Goal: Task Accomplishment & Management: Manage account settings

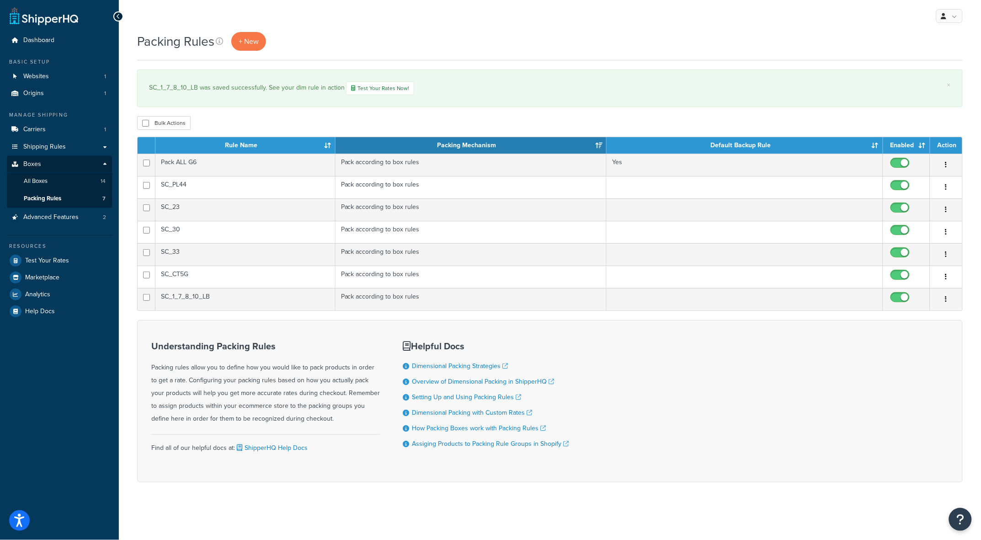
click at [499, 34] on div "Packing Rules + New" at bounding box center [550, 41] width 826 height 19
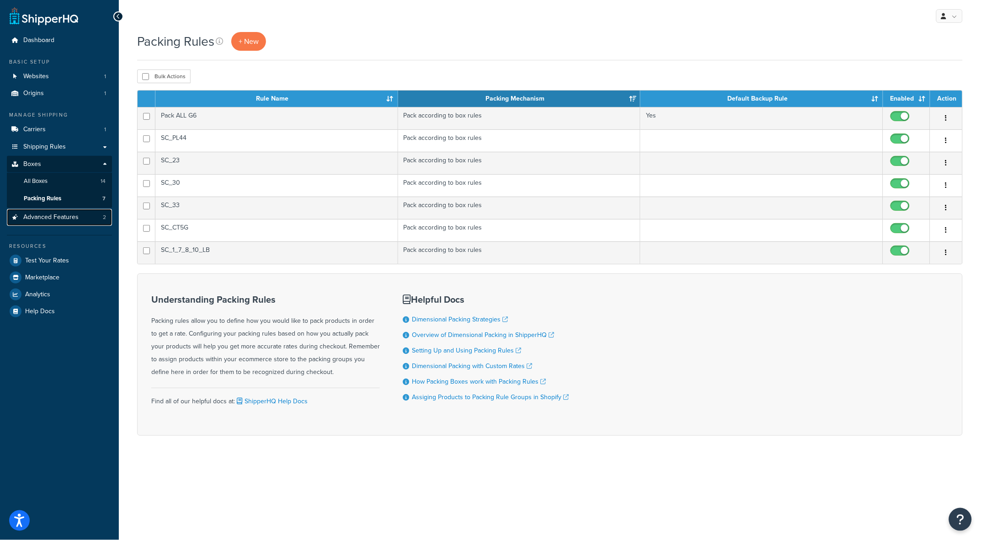
click at [51, 214] on span "Advanced Features" at bounding box center [50, 218] width 55 height 8
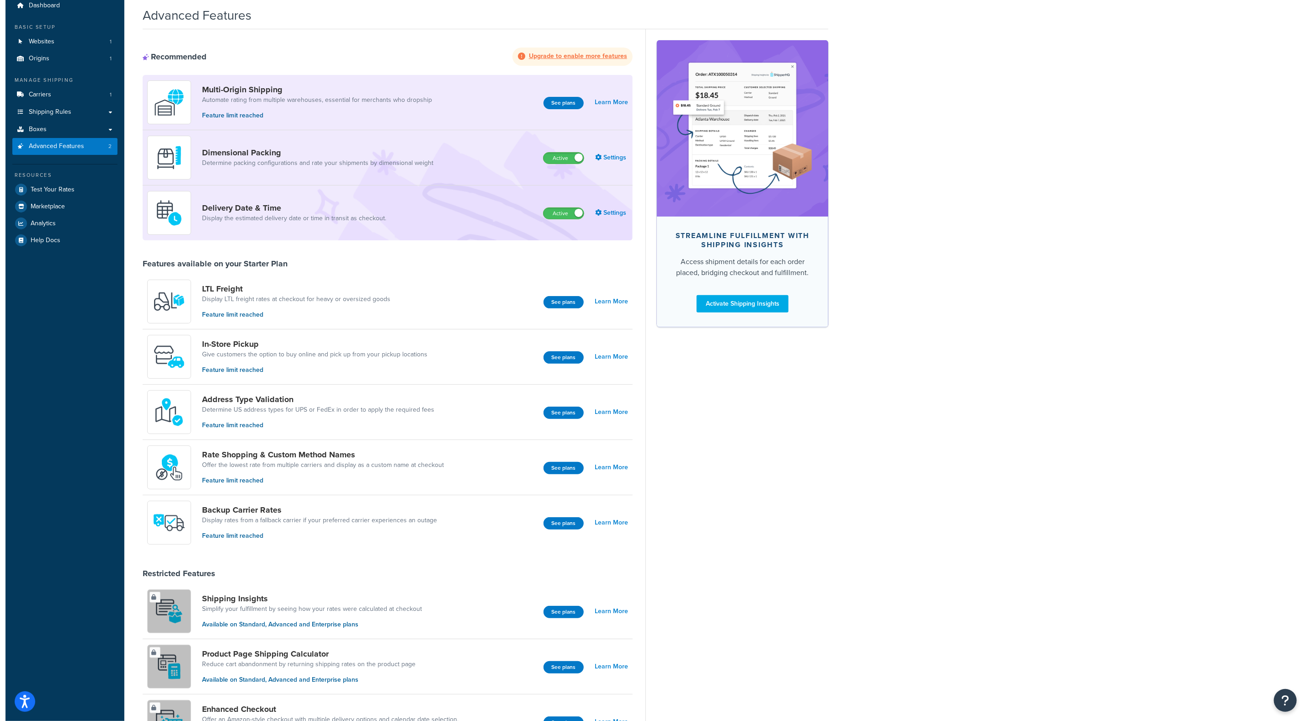
scroll to position [69, 0]
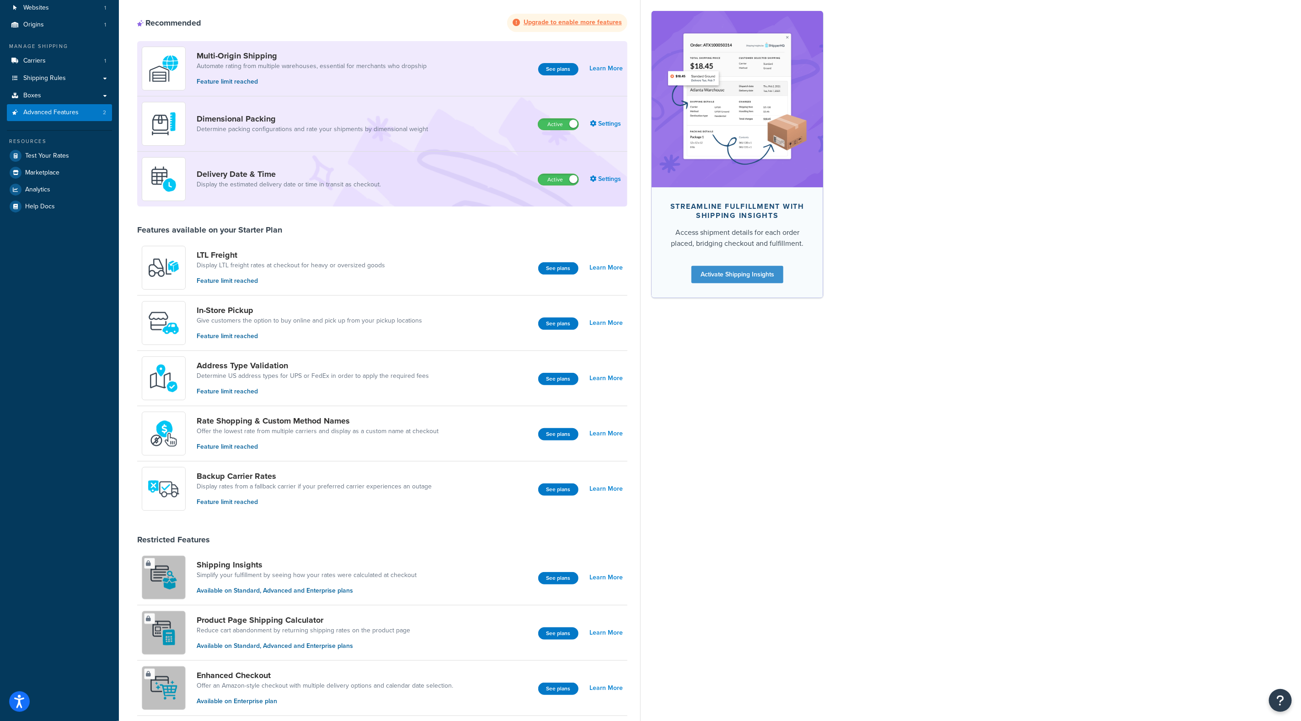
drag, startPoint x: 553, startPoint y: 267, endPoint x: 699, endPoint y: 281, distance: 146.6
click at [973, 290] on div "Advanced Features Recommended Upgrade to enable more features Multi-Origin Ship…" at bounding box center [710, 457] width 1182 height 978
click at [553, 271] on button "See plans" at bounding box center [558, 268] width 40 height 12
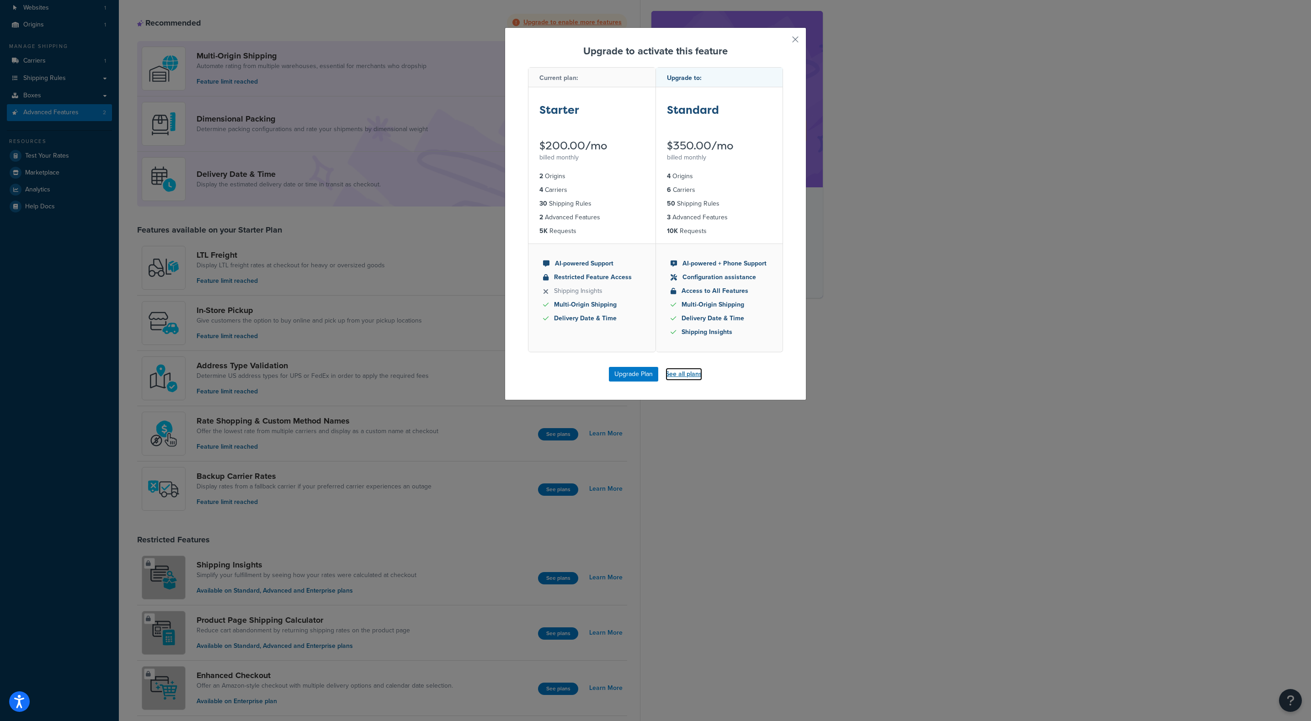
click at [680, 372] on link "See all plans" at bounding box center [684, 374] width 37 height 13
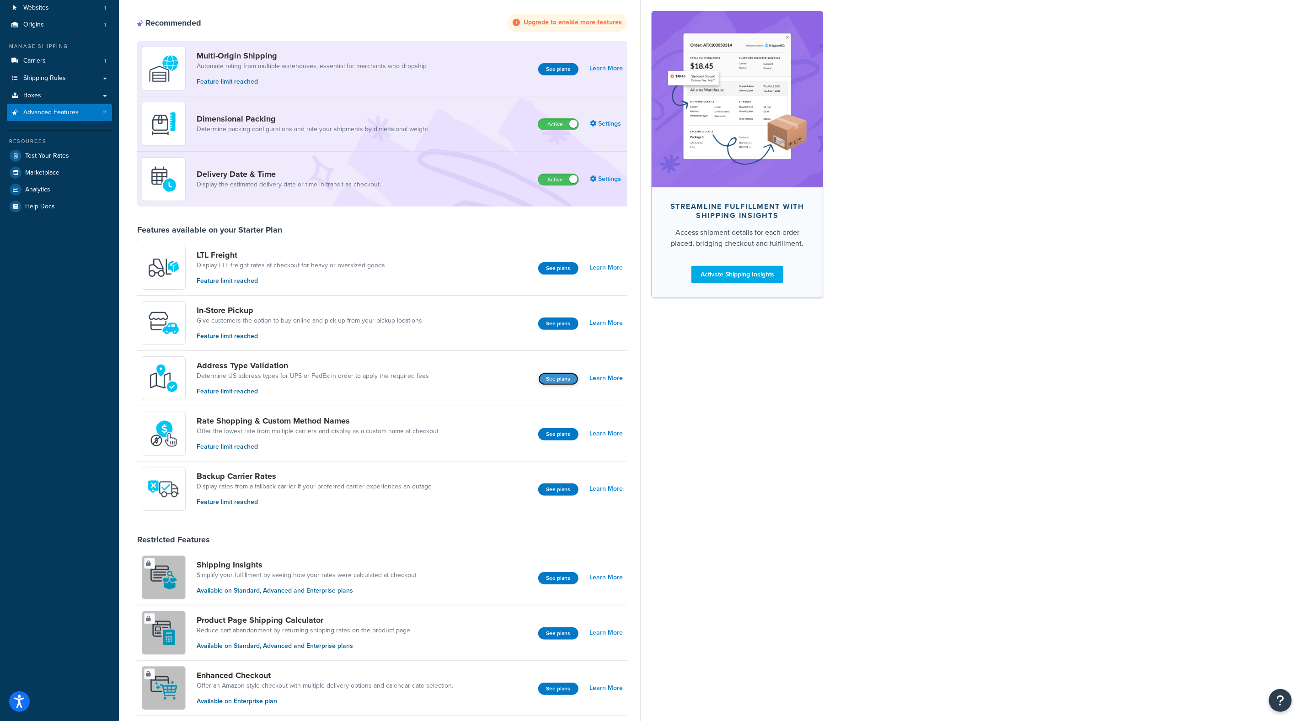
click at [559, 379] on button "See plans" at bounding box center [558, 379] width 40 height 12
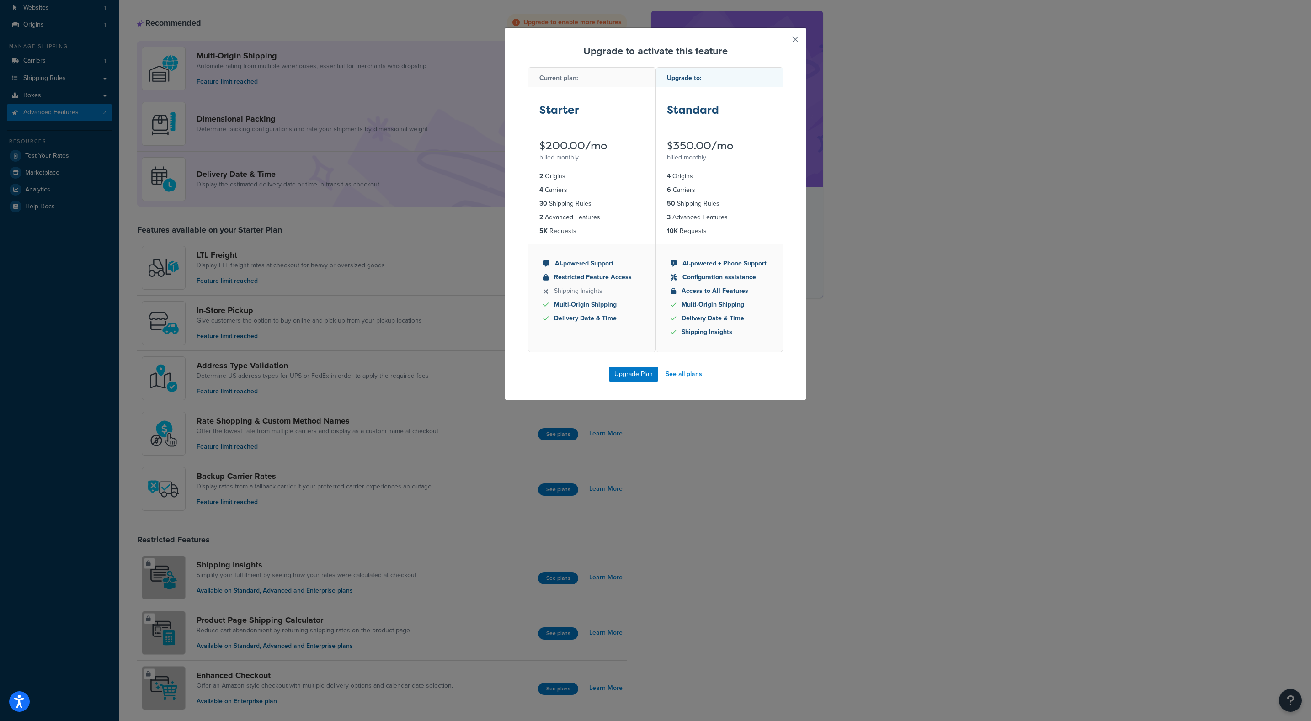
click at [783, 42] on button "button" at bounding box center [782, 43] width 2 height 2
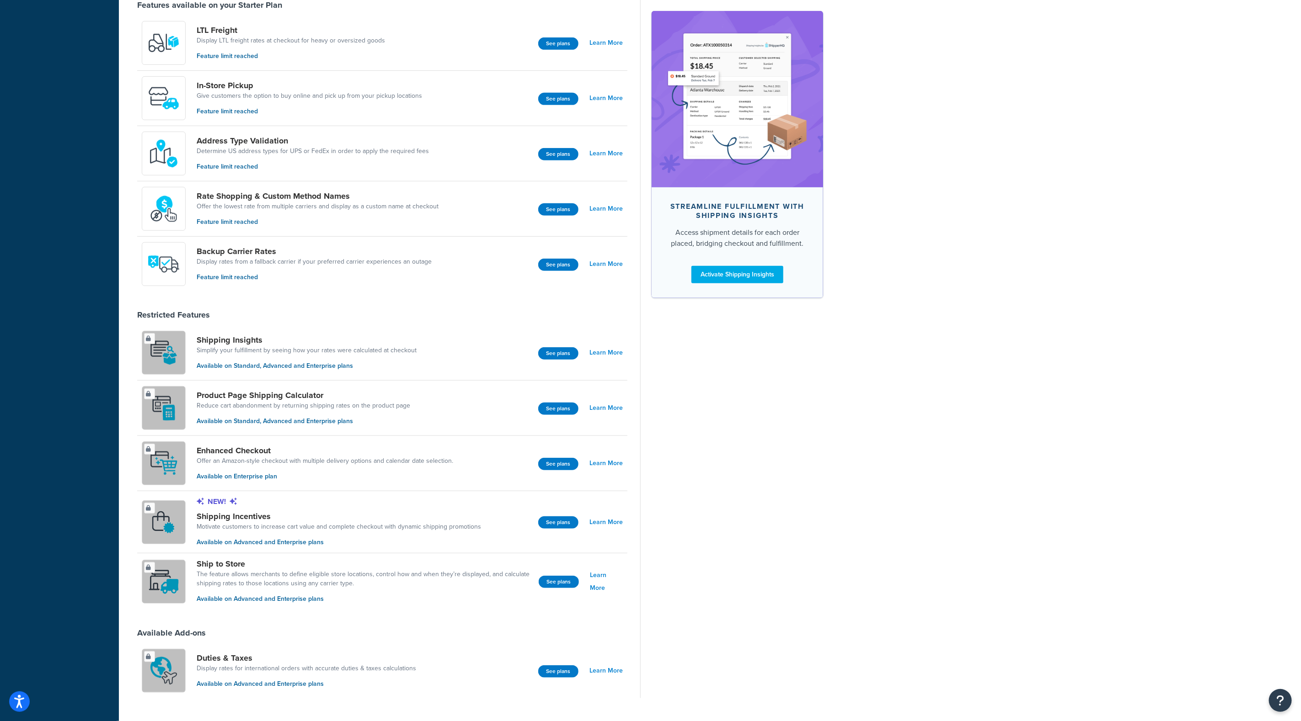
scroll to position [319, 0]
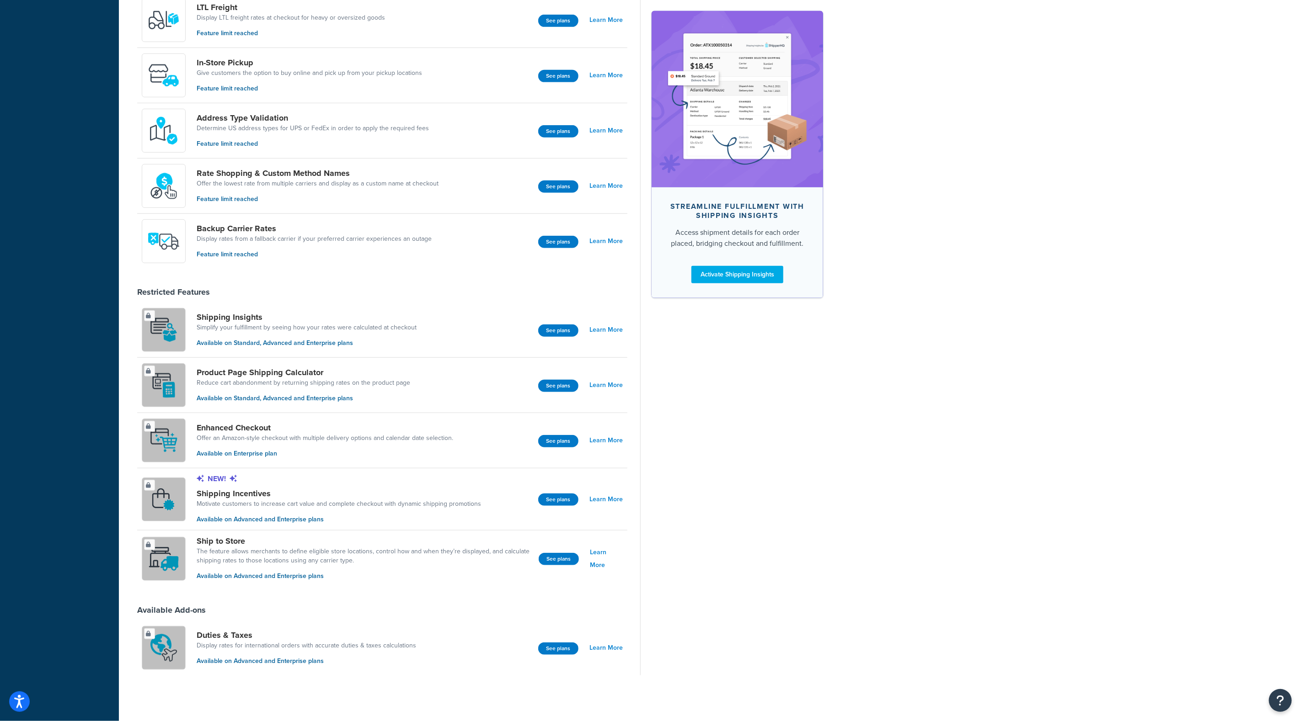
drag, startPoint x: 1072, startPoint y: 465, endPoint x: 1055, endPoint y: 445, distance: 26.0
click at [1072, 465] on div "Advanced Features Recommended Upgrade to enable more features Multi-Origin Ship…" at bounding box center [710, 209] width 1182 height 978
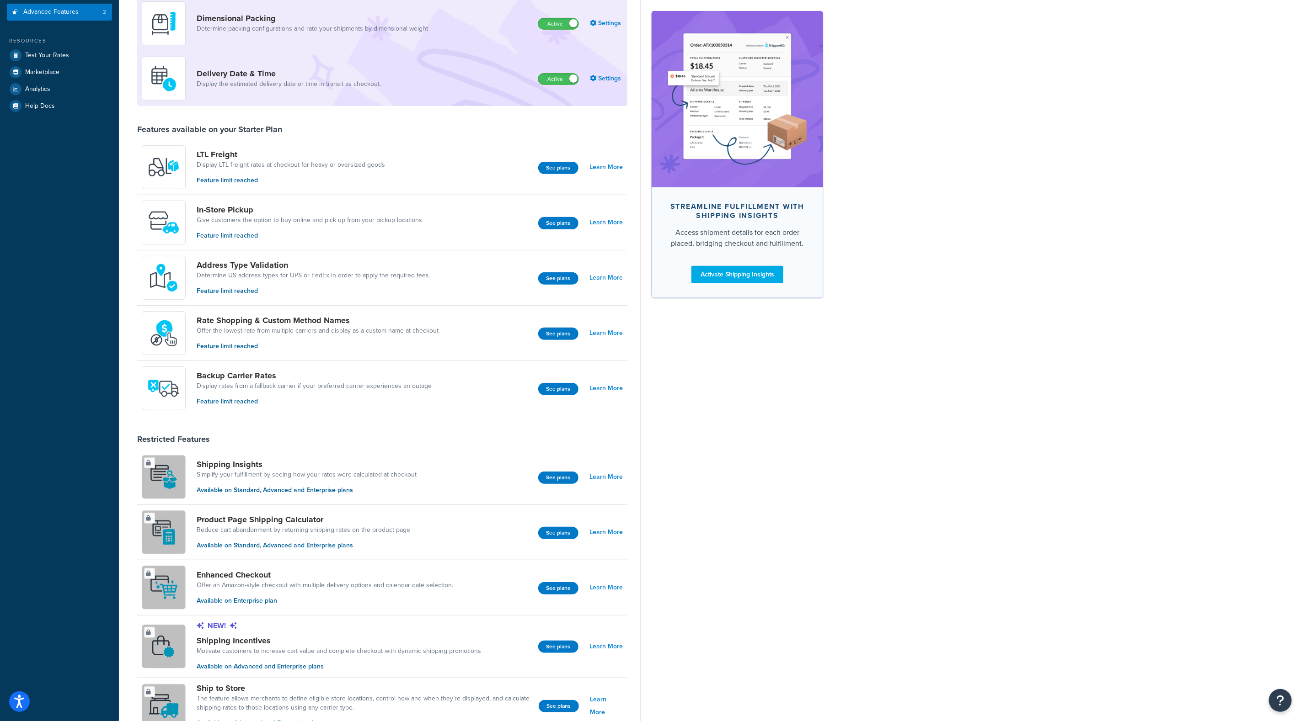
scroll to position [0, 0]
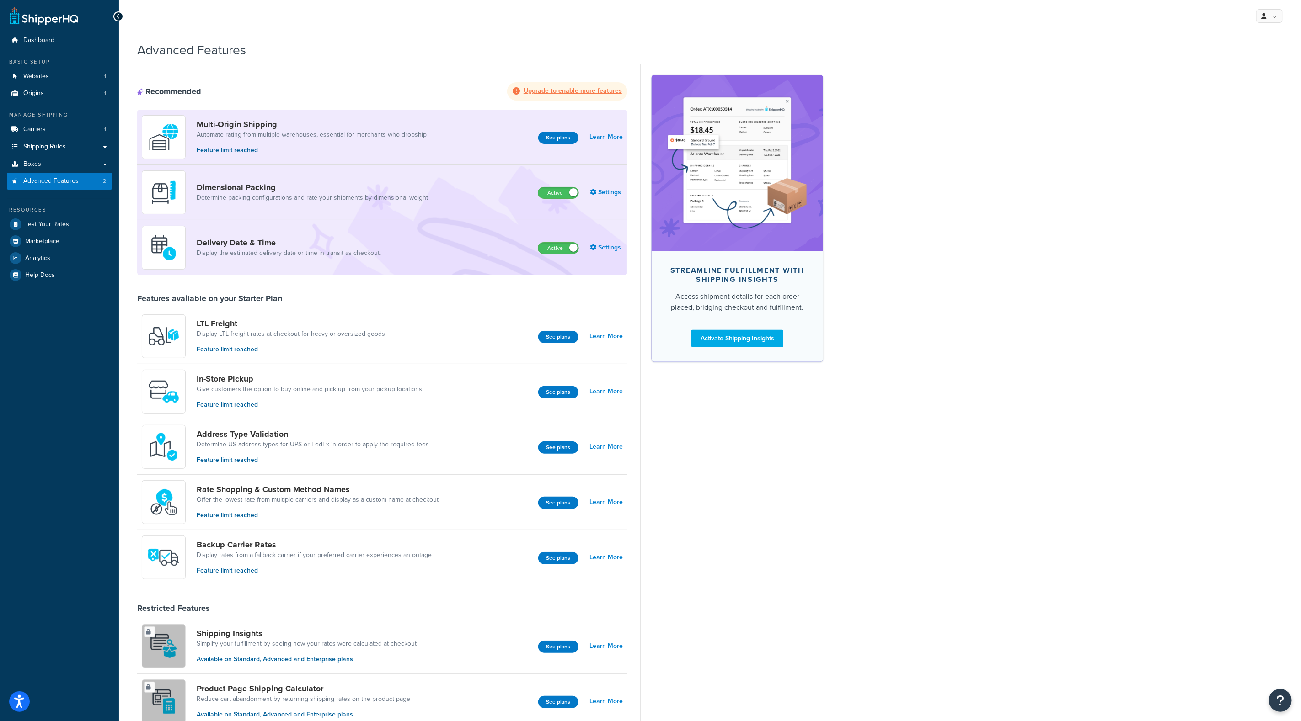
click at [498, 33] on div "My Profile Billing Global Settings Contact Us Logout Advanced Features Recommen…" at bounding box center [710, 519] width 1182 height 1038
click at [39, 91] on span "Origins" at bounding box center [33, 94] width 21 height 8
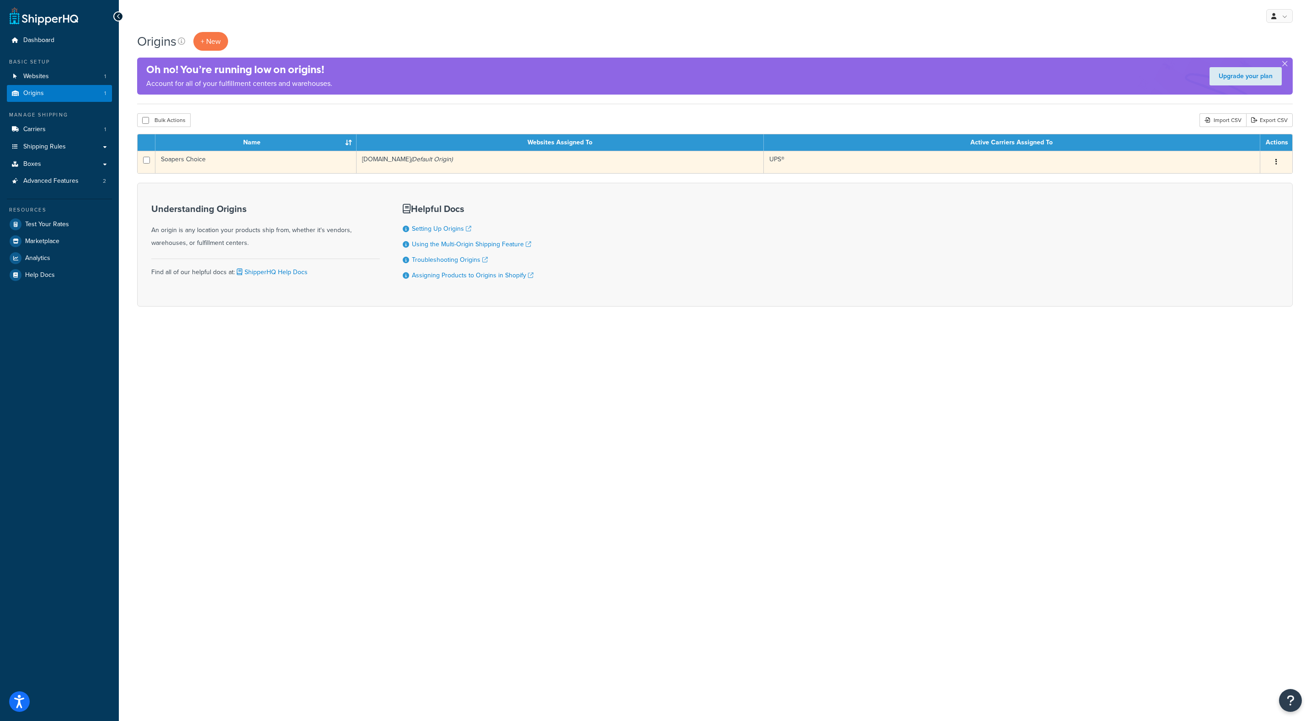
click at [166, 159] on td "Soapers Choice" at bounding box center [255, 162] width 201 height 22
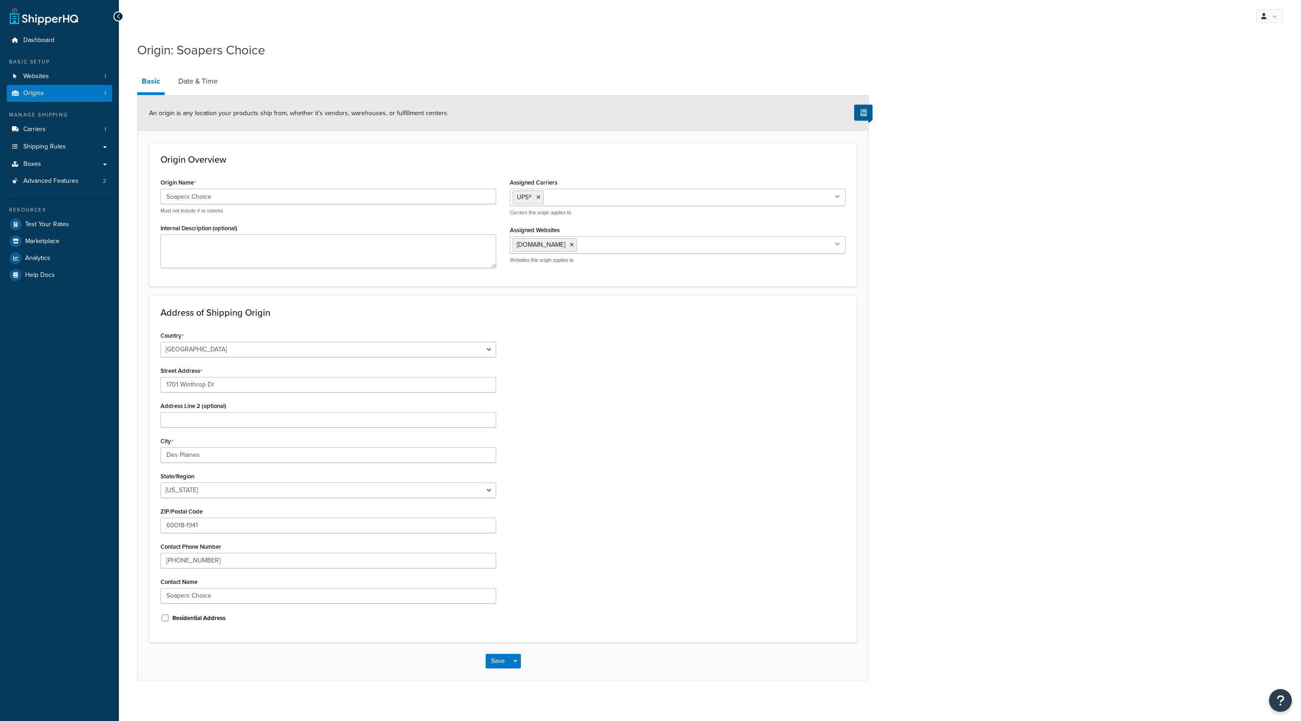
select select "13"
drag, startPoint x: 245, startPoint y: 192, endPoint x: 158, endPoint y: 195, distance: 86.5
click at [158, 195] on div "Origin Name Soapers Choice Must not include # or comma Internal Description (op…" at bounding box center [328, 225] width 349 height 99
drag, startPoint x: 598, startPoint y: 32, endPoint x: 594, endPoint y: 35, distance: 5.2
click at [598, 32] on div "My Profile Billing Global Settings Contact Us Logout" at bounding box center [710, 16] width 1182 height 32
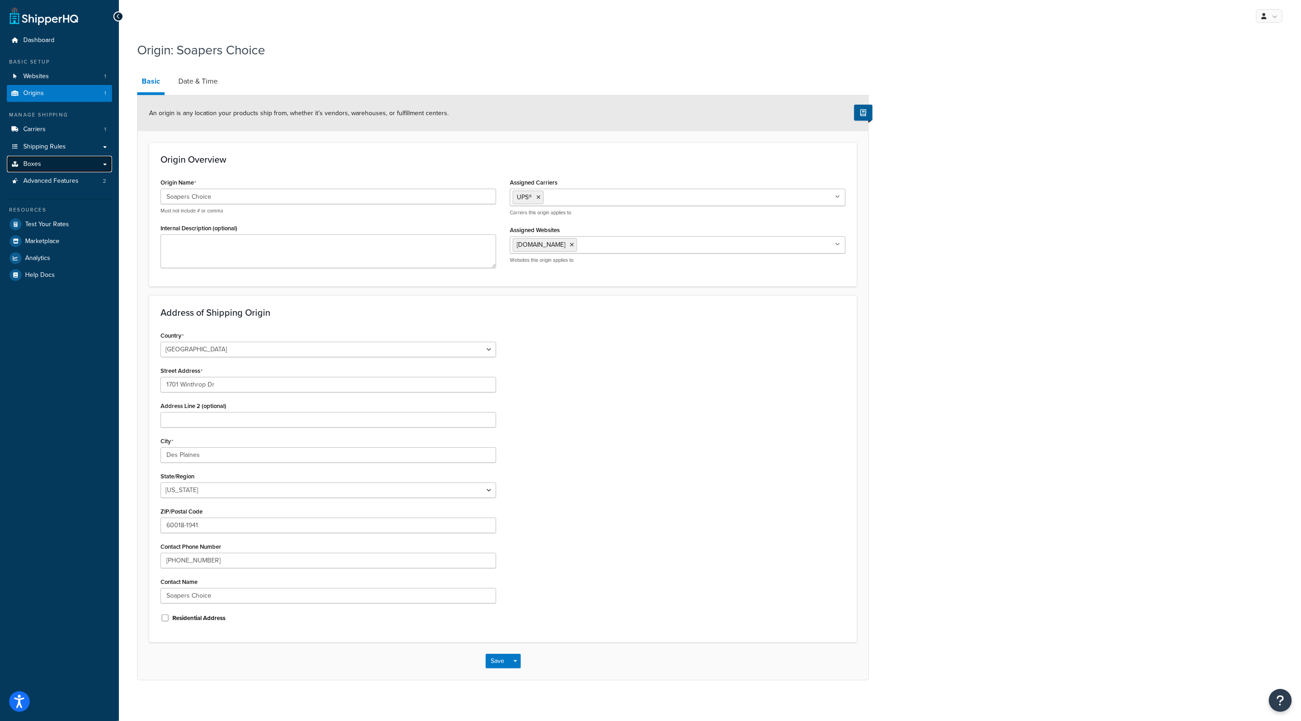
click at [40, 166] on link "Boxes" at bounding box center [59, 164] width 105 height 17
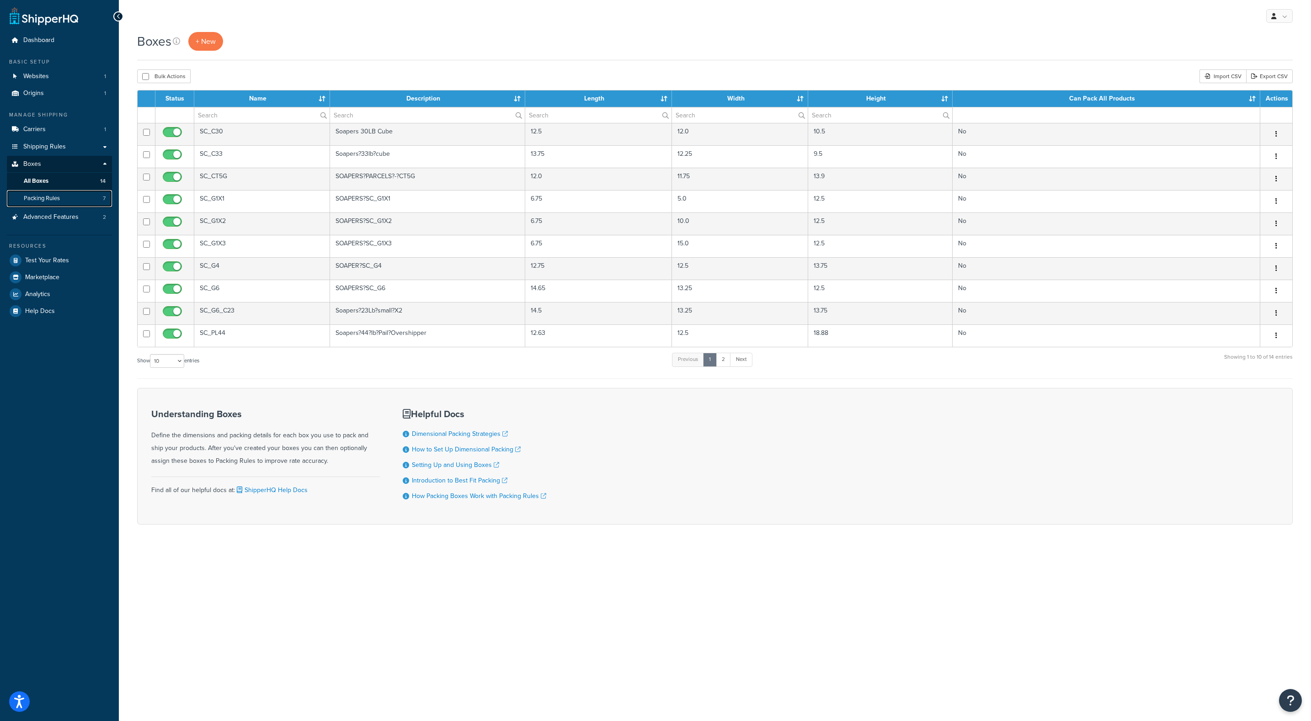
click at [48, 192] on link "Packing Rules 7" at bounding box center [59, 198] width 105 height 17
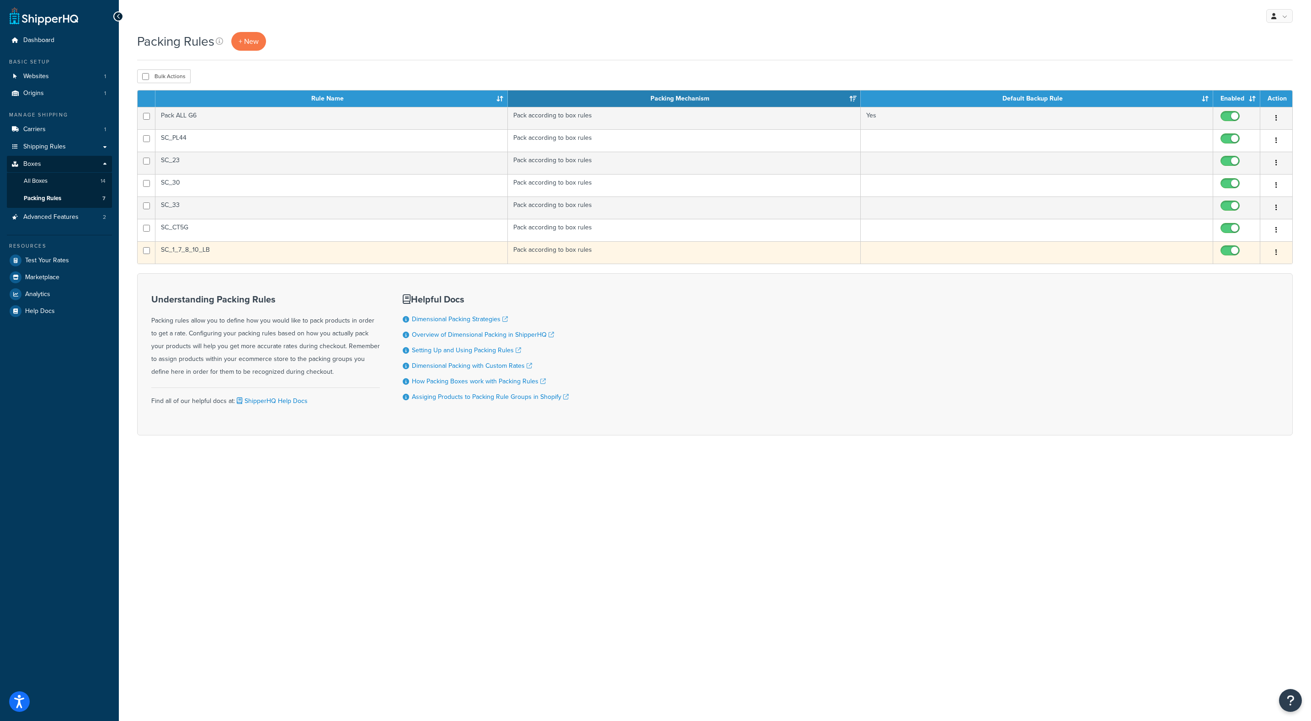
click at [171, 251] on td "SC_1_7_8_10_LB" at bounding box center [331, 252] width 352 height 22
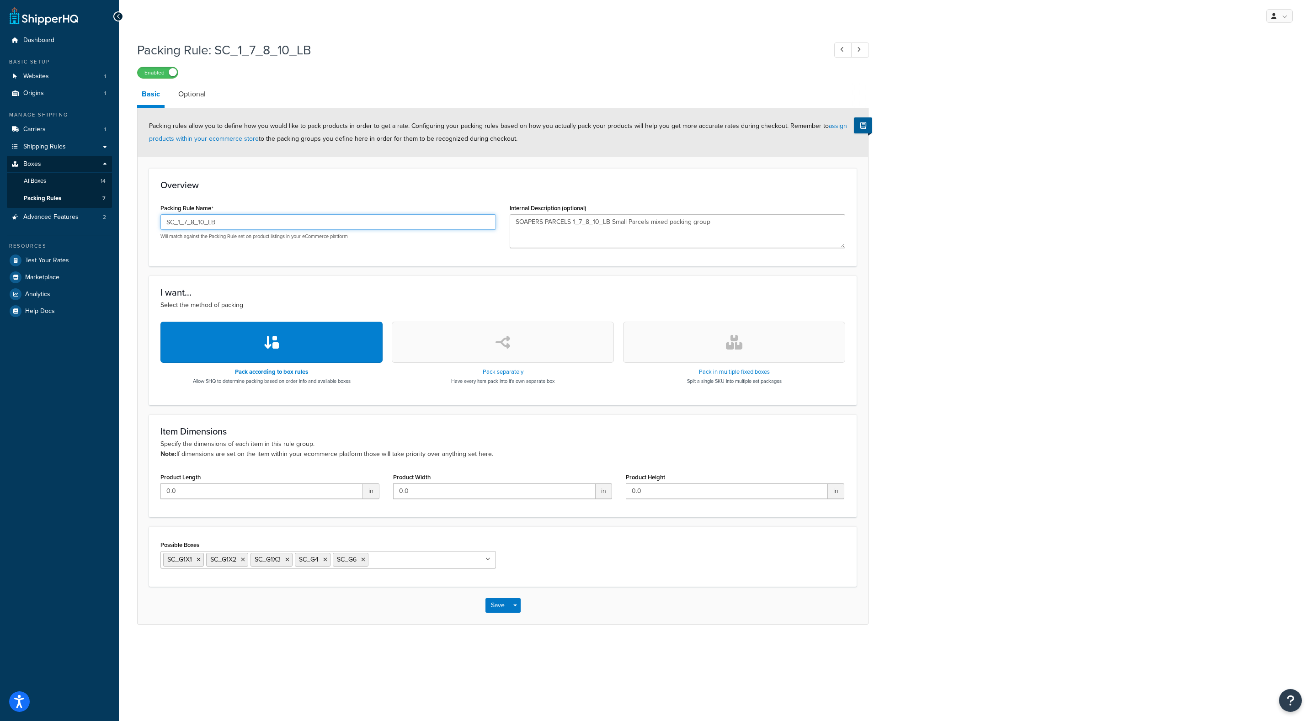
drag, startPoint x: 236, startPoint y: 222, endPoint x: 162, endPoint y: 224, distance: 74.1
click at [162, 224] on input "SC_1_7_8_10_LB" at bounding box center [328, 222] width 336 height 16
click at [315, 32] on div "My Profile Billing Global Settings Contact Us Logout" at bounding box center [715, 16] width 1192 height 32
click at [838, 48] on link at bounding box center [843, 50] width 18 height 15
click at [857, 50] on icon at bounding box center [859, 50] width 4 height 6
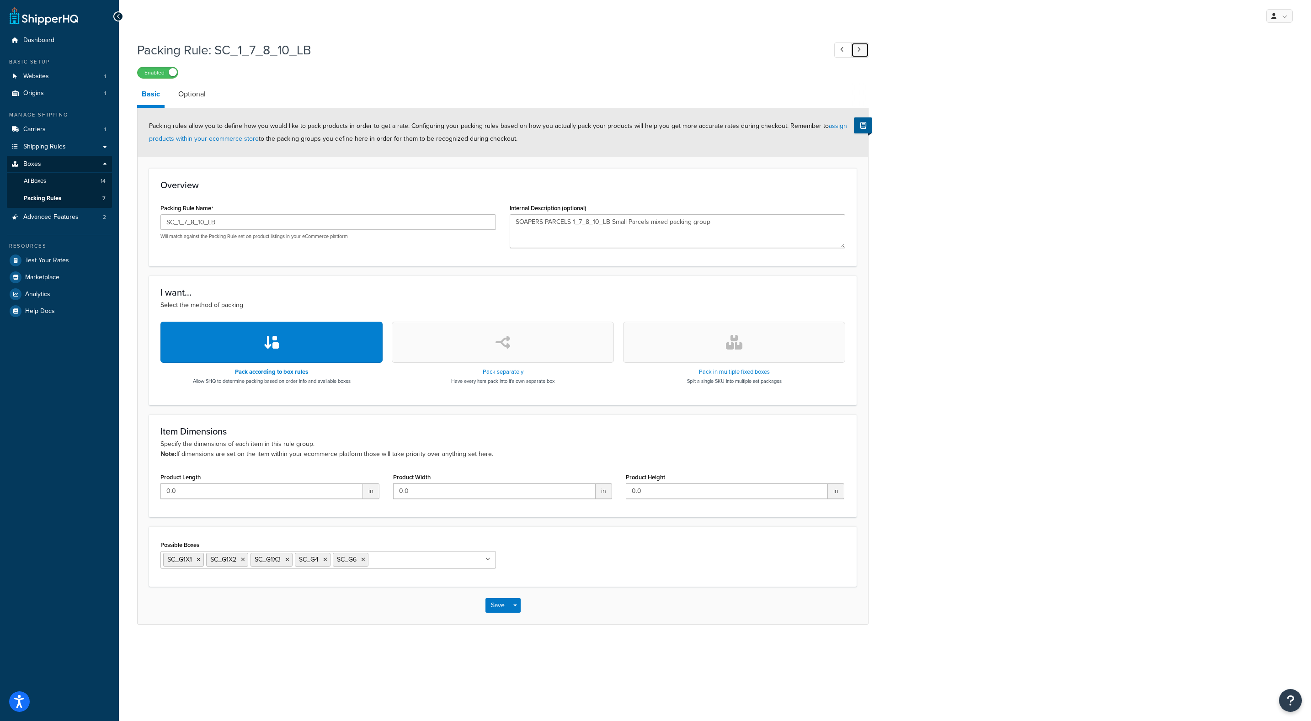
click at [857, 50] on icon at bounding box center [859, 50] width 4 height 6
click at [232, 46] on h1 "Packing Rule: SC_23" at bounding box center [477, 50] width 680 height 18
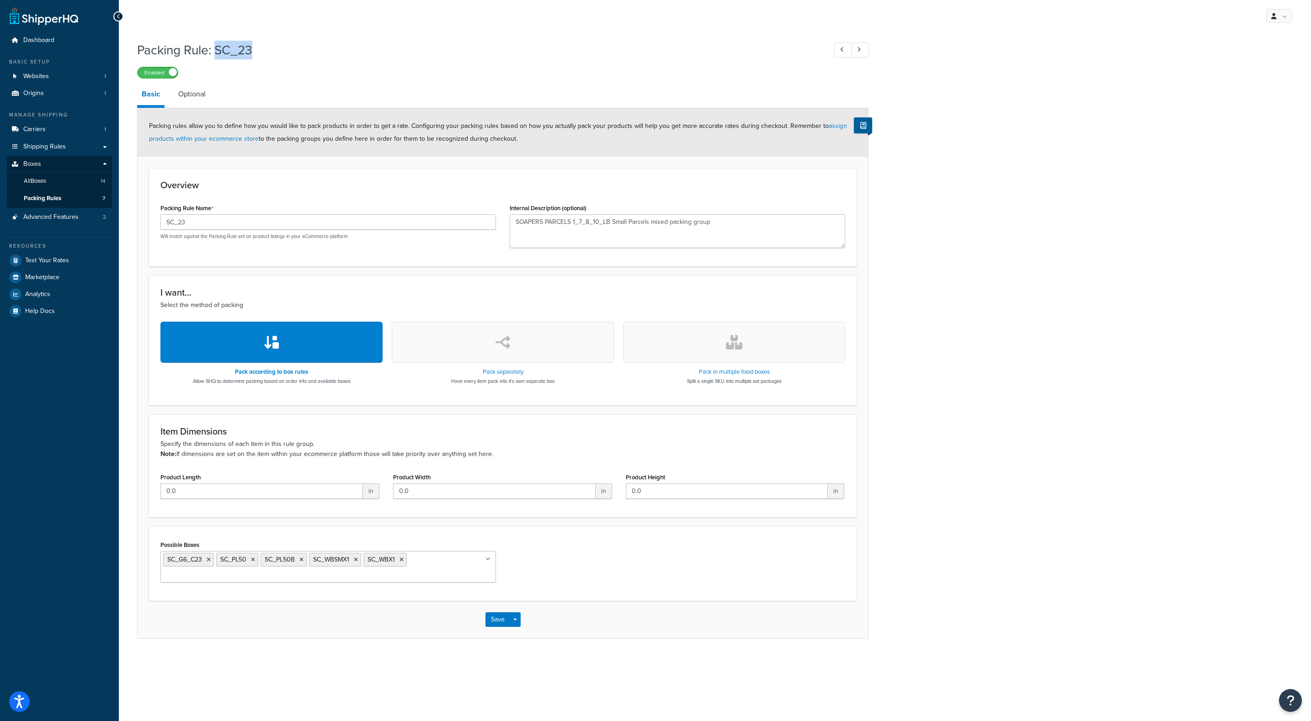
copy h1 "SC_23"
click at [863, 50] on link at bounding box center [860, 50] width 18 height 15
click at [863, 49] on link at bounding box center [860, 50] width 18 height 15
click at [863, 46] on link at bounding box center [860, 50] width 18 height 15
click at [863, 45] on link at bounding box center [860, 50] width 18 height 15
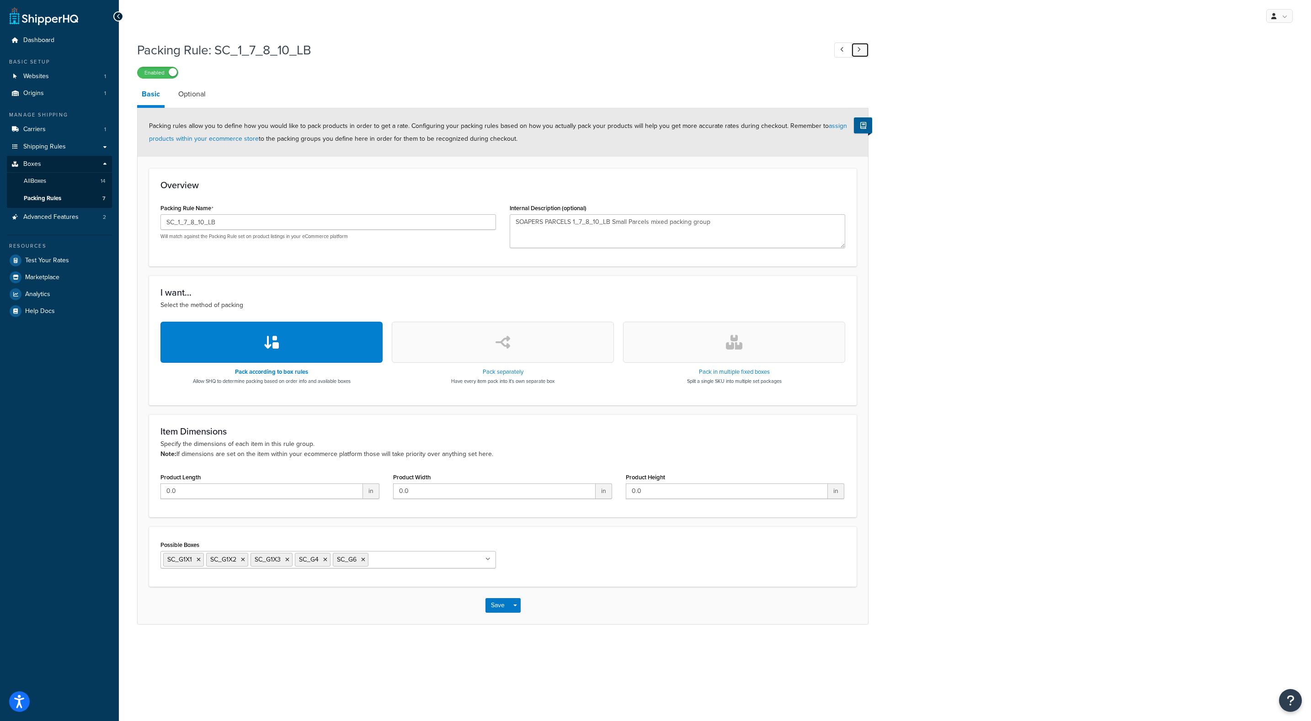
click at [863, 44] on link at bounding box center [860, 50] width 18 height 15
type input "SC_PL44"
click at [1159, 391] on div "Packing Rule: SC_PL44 Enabled Basic Optional Packing rules allow you to define …" at bounding box center [715, 342] width 1192 height 611
drag, startPoint x: 1183, startPoint y: 285, endPoint x: 1178, endPoint y: 124, distance: 161.5
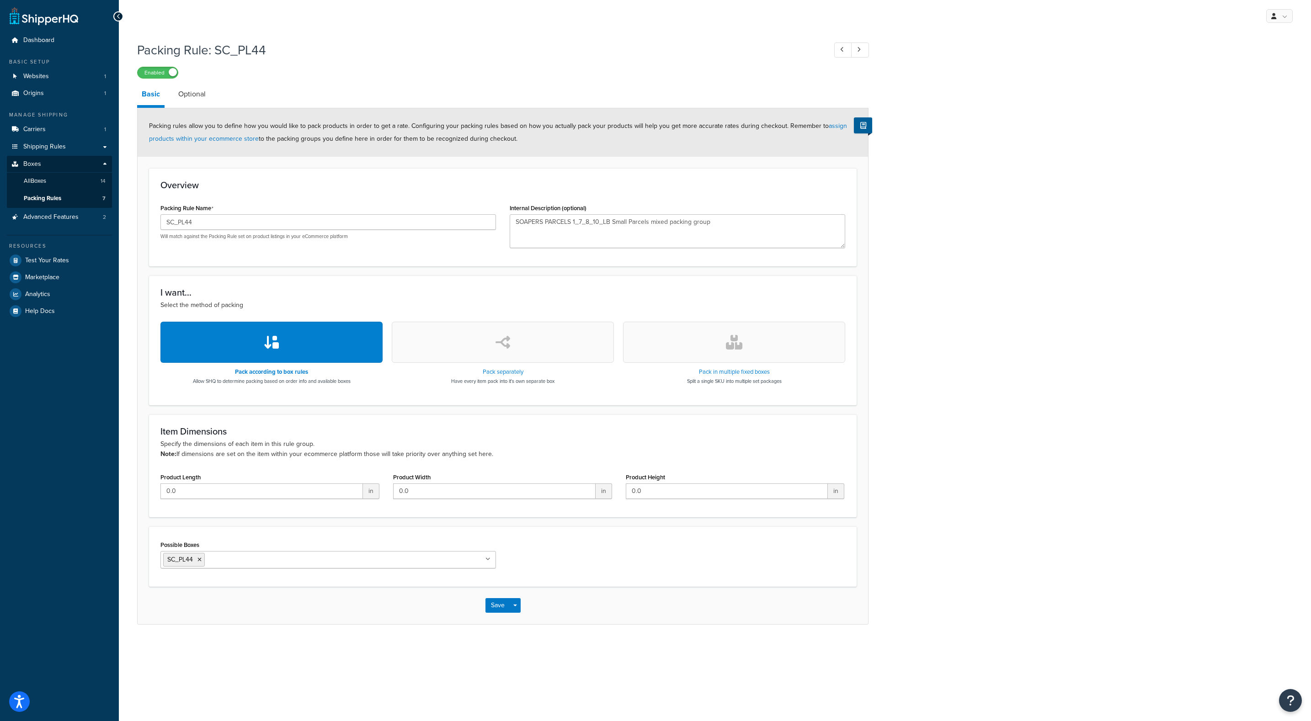
click at [1183, 285] on div "Packing Rule: SC_PL44 Enabled Basic Optional Packing rules allow you to define …" at bounding box center [715, 342] width 1192 height 611
click at [1044, 343] on div "Packing Rule: SC_PL44 Enabled Basic Optional Packing rules allow you to define …" at bounding box center [715, 342] width 1192 height 611
click at [593, 66] on div "Enabled" at bounding box center [503, 72] width 732 height 13
drag, startPoint x: 1219, startPoint y: 251, endPoint x: 1208, endPoint y: 248, distance: 11.4
click at [1219, 251] on div "Packing Rule: SC_PL44 Enabled Basic Optional Packing rules allow you to define …" at bounding box center [715, 342] width 1192 height 611
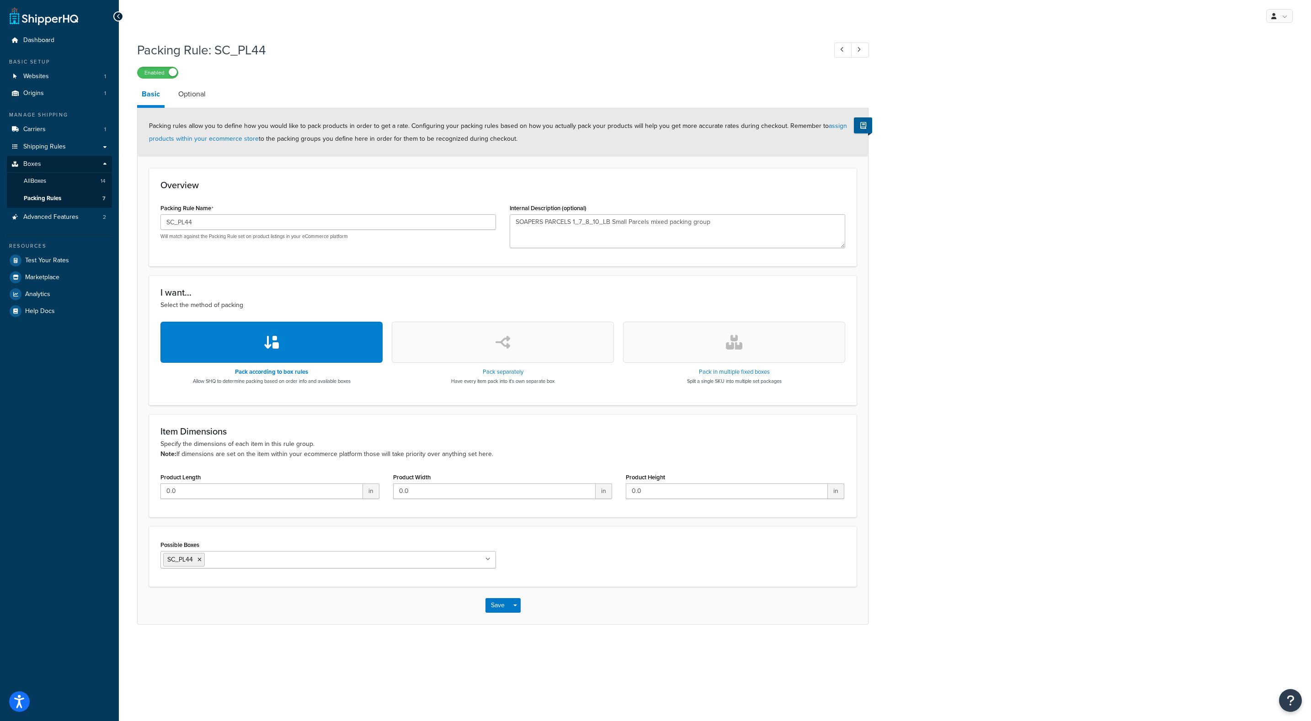
click at [1068, 174] on div "Packing Rule: SC_PL44 Enabled Basic Optional Packing rules allow you to define …" at bounding box center [715, 342] width 1192 height 611
drag, startPoint x: 1085, startPoint y: 127, endPoint x: 978, endPoint y: 125, distance: 107.0
click at [1085, 127] on div "Packing Rule: SC_PL44 Enabled Basic Optional Packing rules allow you to define …" at bounding box center [715, 342] width 1192 height 611
